Goal: Find specific fact

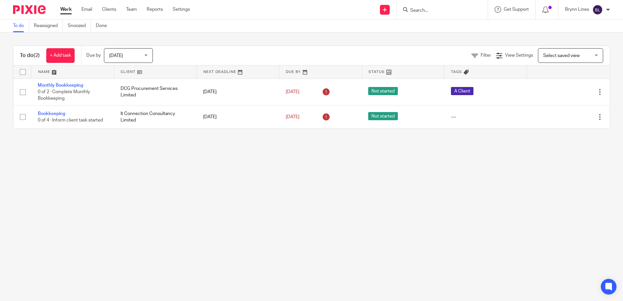
click at [417, 10] on input "Search" at bounding box center [439, 11] width 59 height 6
type input "3"
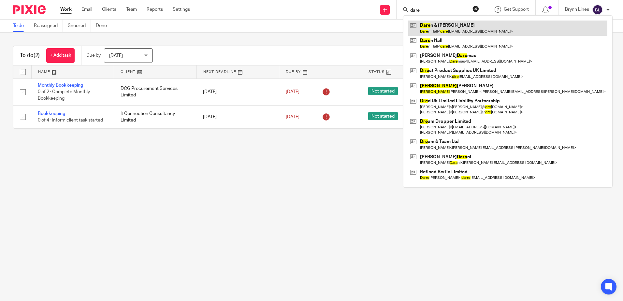
type input "dare"
click at [427, 31] on link at bounding box center [507, 28] width 199 height 15
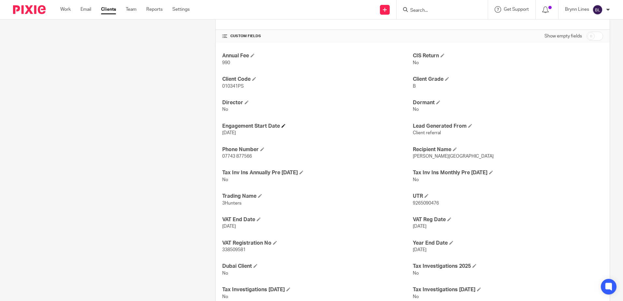
scroll to position [326, 0]
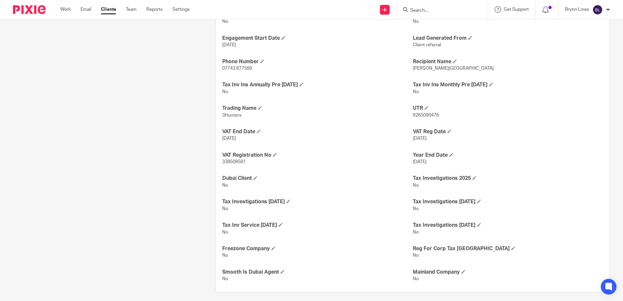
click at [235, 160] on span "338509581" at bounding box center [233, 162] width 23 height 5
copy span "338509581"
